Goal: Task Accomplishment & Management: Use online tool/utility

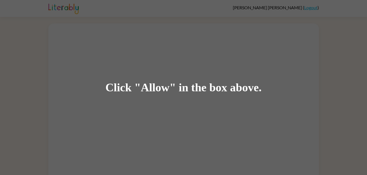
click at [185, 100] on div "Click "Allow" in the box above." at bounding box center [183, 87] width 367 height 175
click at [187, 68] on div "Click "Allow" in the box above." at bounding box center [183, 87] width 367 height 175
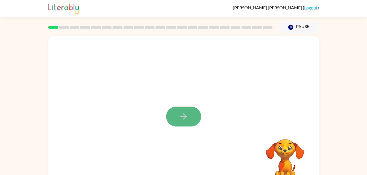
click at [182, 116] on icon "button" at bounding box center [184, 117] width 10 height 10
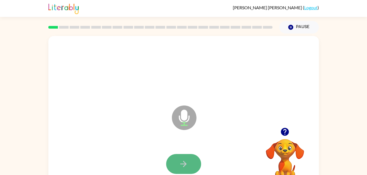
click at [184, 168] on icon "button" at bounding box center [184, 165] width 10 height 10
click at [184, 161] on icon "button" at bounding box center [184, 165] width 10 height 10
click at [189, 168] on button "button" at bounding box center [183, 164] width 35 height 20
click at [185, 166] on icon "button" at bounding box center [183, 164] width 6 height 6
click at [189, 165] on button "button" at bounding box center [183, 164] width 35 height 20
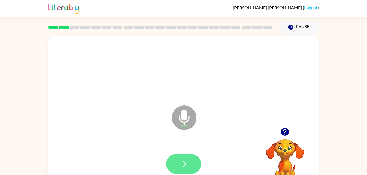
click at [185, 164] on icon "button" at bounding box center [183, 164] width 6 height 6
click at [184, 162] on icon "button" at bounding box center [183, 164] width 6 height 6
click at [184, 164] on icon "button" at bounding box center [183, 164] width 6 height 6
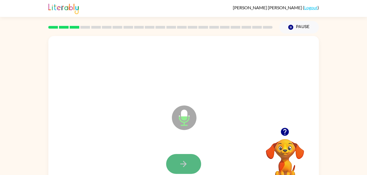
click at [184, 161] on icon "button" at bounding box center [183, 164] width 6 height 6
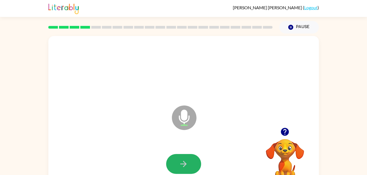
click at [184, 162] on icon "button" at bounding box center [183, 164] width 6 height 6
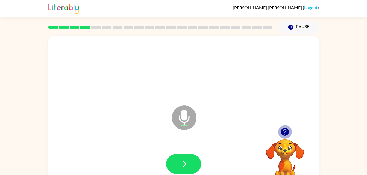
click at [283, 134] on icon "button" at bounding box center [285, 132] width 8 height 8
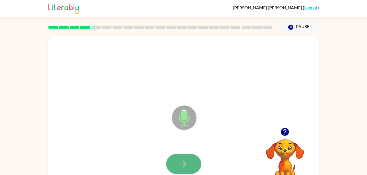
click at [179, 161] on icon "button" at bounding box center [184, 165] width 10 height 10
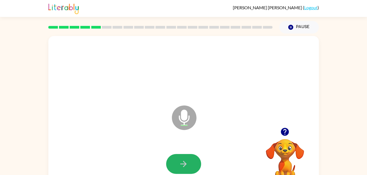
click at [179, 161] on icon "button" at bounding box center [184, 165] width 10 height 10
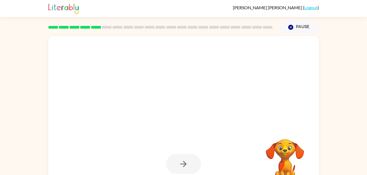
click at [179, 161] on div at bounding box center [183, 164] width 35 height 20
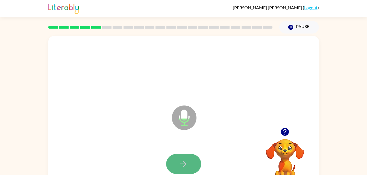
click at [180, 158] on button "button" at bounding box center [183, 164] width 35 height 20
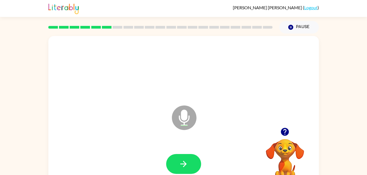
click at [277, 135] on div at bounding box center [285, 132] width 55 height 14
click at [288, 133] on icon "button" at bounding box center [285, 132] width 8 height 8
click at [193, 163] on button "button" at bounding box center [183, 164] width 35 height 20
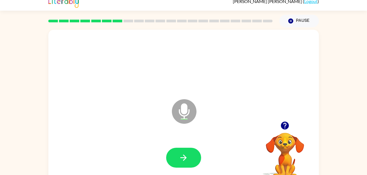
scroll to position [17, 0]
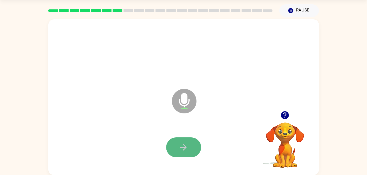
click at [189, 154] on button "button" at bounding box center [183, 148] width 35 height 20
click at [181, 143] on icon "button" at bounding box center [184, 148] width 10 height 10
click at [183, 130] on div at bounding box center [183, 147] width 259 height 45
click at [194, 150] on button "button" at bounding box center [183, 148] width 35 height 20
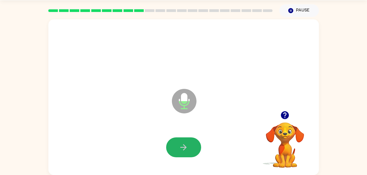
click at [194, 150] on button "button" at bounding box center [183, 148] width 35 height 20
drag, startPoint x: 194, startPoint y: 150, endPoint x: 195, endPoint y: 143, distance: 6.9
click at [195, 143] on button "button" at bounding box center [183, 148] width 35 height 20
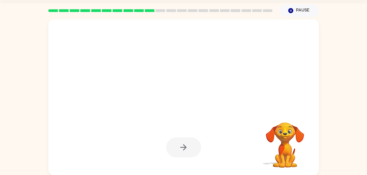
click at [191, 143] on div at bounding box center [183, 148] width 35 height 20
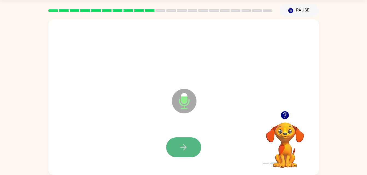
click at [193, 152] on button "button" at bounding box center [183, 148] width 35 height 20
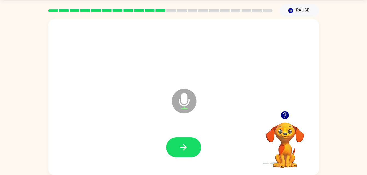
click at [193, 152] on button "button" at bounding box center [183, 148] width 35 height 20
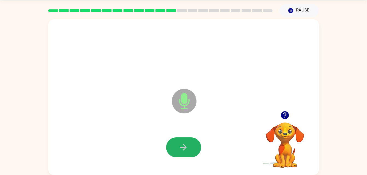
click at [193, 152] on button "button" at bounding box center [183, 148] width 35 height 20
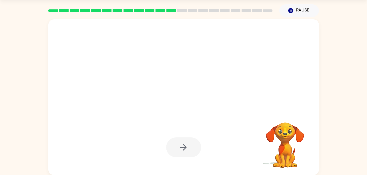
click at [178, 7] on div at bounding box center [160, 10] width 231 height 19
click at [181, 12] on rect at bounding box center [182, 10] width 10 height 3
click at [295, 70] on div at bounding box center [183, 52] width 259 height 45
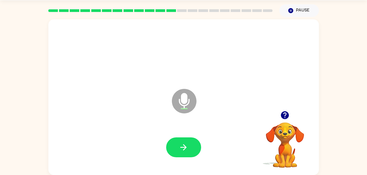
click at [337, 67] on div "Microphone The Microphone is here when it is your turn to talk Your browser mus…" at bounding box center [183, 96] width 367 height 158
click at [287, 112] on icon "button" at bounding box center [285, 115] width 8 height 8
click at [181, 142] on button "button" at bounding box center [183, 148] width 35 height 20
drag, startPoint x: 189, startPoint y: 144, endPoint x: 186, endPoint y: 143, distance: 2.9
click at [186, 143] on button "button" at bounding box center [183, 148] width 35 height 20
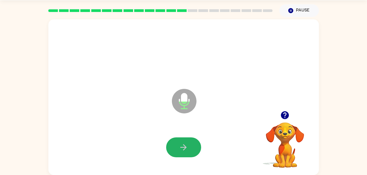
click at [186, 143] on icon "button" at bounding box center [184, 148] width 10 height 10
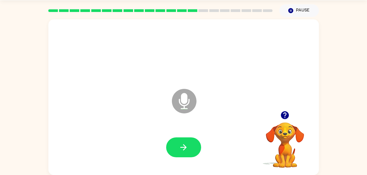
click at [186, 143] on icon "button" at bounding box center [184, 148] width 10 height 10
drag, startPoint x: 186, startPoint y: 143, endPoint x: 181, endPoint y: 146, distance: 5.6
click at [181, 146] on icon "button" at bounding box center [184, 148] width 10 height 10
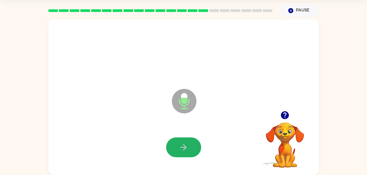
click at [181, 146] on icon "button" at bounding box center [184, 148] width 10 height 10
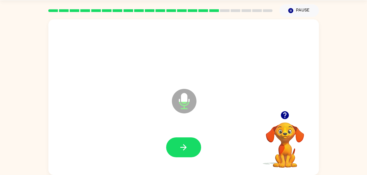
click at [181, 146] on icon "button" at bounding box center [184, 148] width 10 height 10
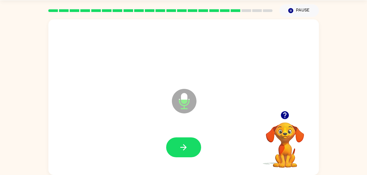
click at [181, 146] on icon "button" at bounding box center [184, 148] width 10 height 10
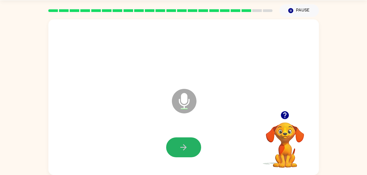
click at [181, 146] on icon "button" at bounding box center [184, 148] width 10 height 10
click at [178, 145] on button "button" at bounding box center [183, 148] width 35 height 20
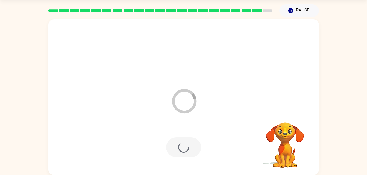
scroll to position [7, 0]
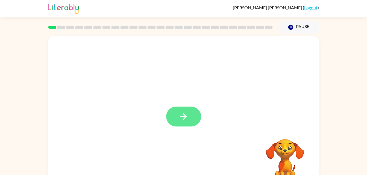
drag, startPoint x: 225, startPoint y: 59, endPoint x: 187, endPoint y: 115, distance: 67.2
click at [187, 115] on icon "button" at bounding box center [184, 117] width 10 height 10
click at [187, 115] on div at bounding box center [183, 114] width 270 height 156
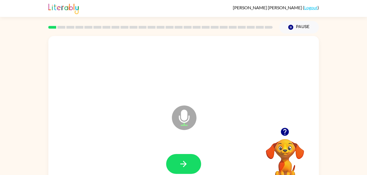
click at [187, 115] on icon at bounding box center [184, 118] width 25 height 25
